Goal: Find specific fact: Find specific fact

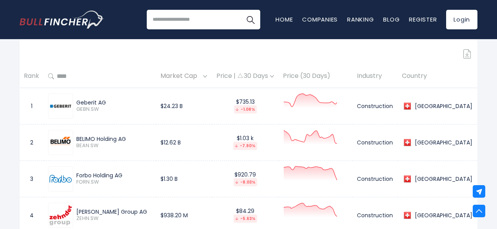
scroll to position [330, 0]
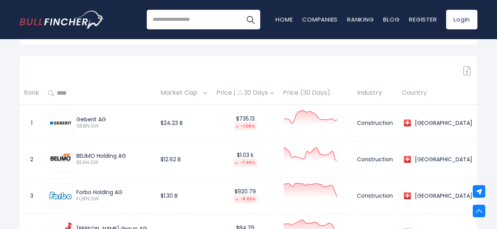
click at [100, 121] on div "Geberit AG" at bounding box center [114, 119] width 76 height 7
drag, startPoint x: 100, startPoint y: 121, endPoint x: 95, endPoint y: 120, distance: 4.8
click at [95, 120] on div "Geberit AG" at bounding box center [114, 119] width 76 height 7
copy div "Geberit AG"
drag, startPoint x: 135, startPoint y: 156, endPoint x: 77, endPoint y: 157, distance: 57.9
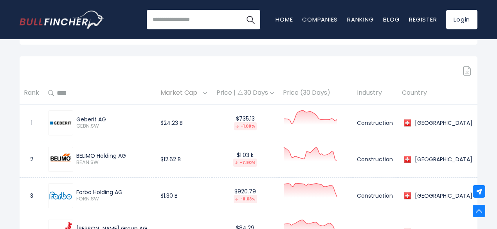
click at [77, 157] on div "BELIMO Holding AG" at bounding box center [114, 155] width 76 height 7
copy div "BELIMO Holding AG"
click at [0, 158] on div "Switzerland Entire World 30,364 North America" at bounding box center [248, 43] width 497 height 644
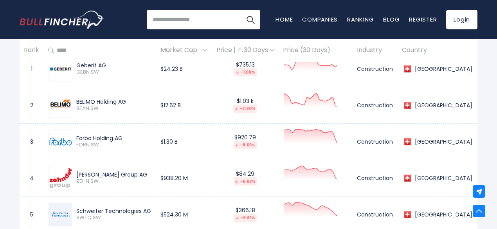
scroll to position [408, 0]
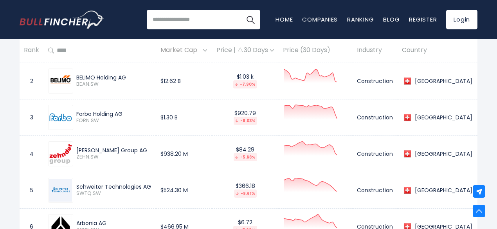
drag, startPoint x: 131, startPoint y: 119, endPoint x: 78, endPoint y: 114, distance: 53.8
click at [78, 114] on div "Forbo Holding AG" at bounding box center [114, 113] width 76 height 7
copy div "Forbo Holding AG"
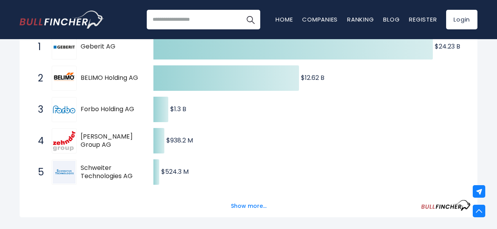
scroll to position [156, 0]
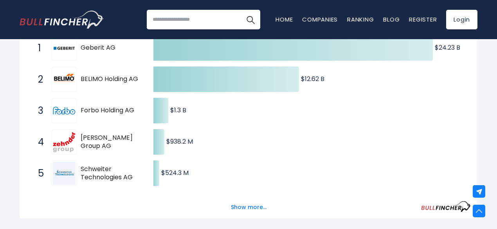
click at [90, 144] on span "[PERSON_NAME] Group AG" at bounding box center [110, 142] width 59 height 16
click at [138, 145] on span "[PERSON_NAME] Group AG" at bounding box center [110, 142] width 59 height 16
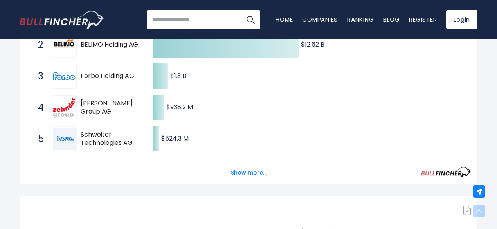
scroll to position [196, 0]
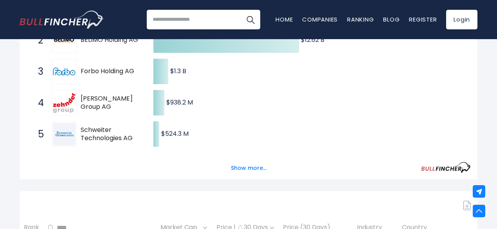
drag, startPoint x: 130, startPoint y: 107, endPoint x: 83, endPoint y: 101, distance: 47.3
click at [83, 101] on div "4 [PERSON_NAME] Group AG ZEHN.SW" at bounding box center [87, 102] width 106 height 25
drag, startPoint x: 137, startPoint y: 146, endPoint x: 79, endPoint y: 130, distance: 59.5
click at [79, 130] on div "5 Schweiter Technologies AG SWTQ.SW" at bounding box center [87, 134] width 106 height 25
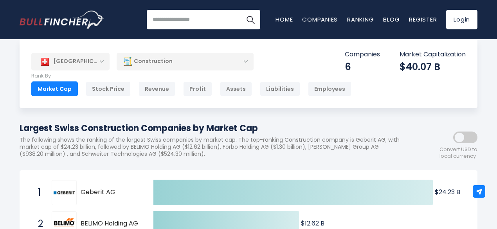
scroll to position [0, 0]
